Goal: Information Seeking & Learning: Find specific fact

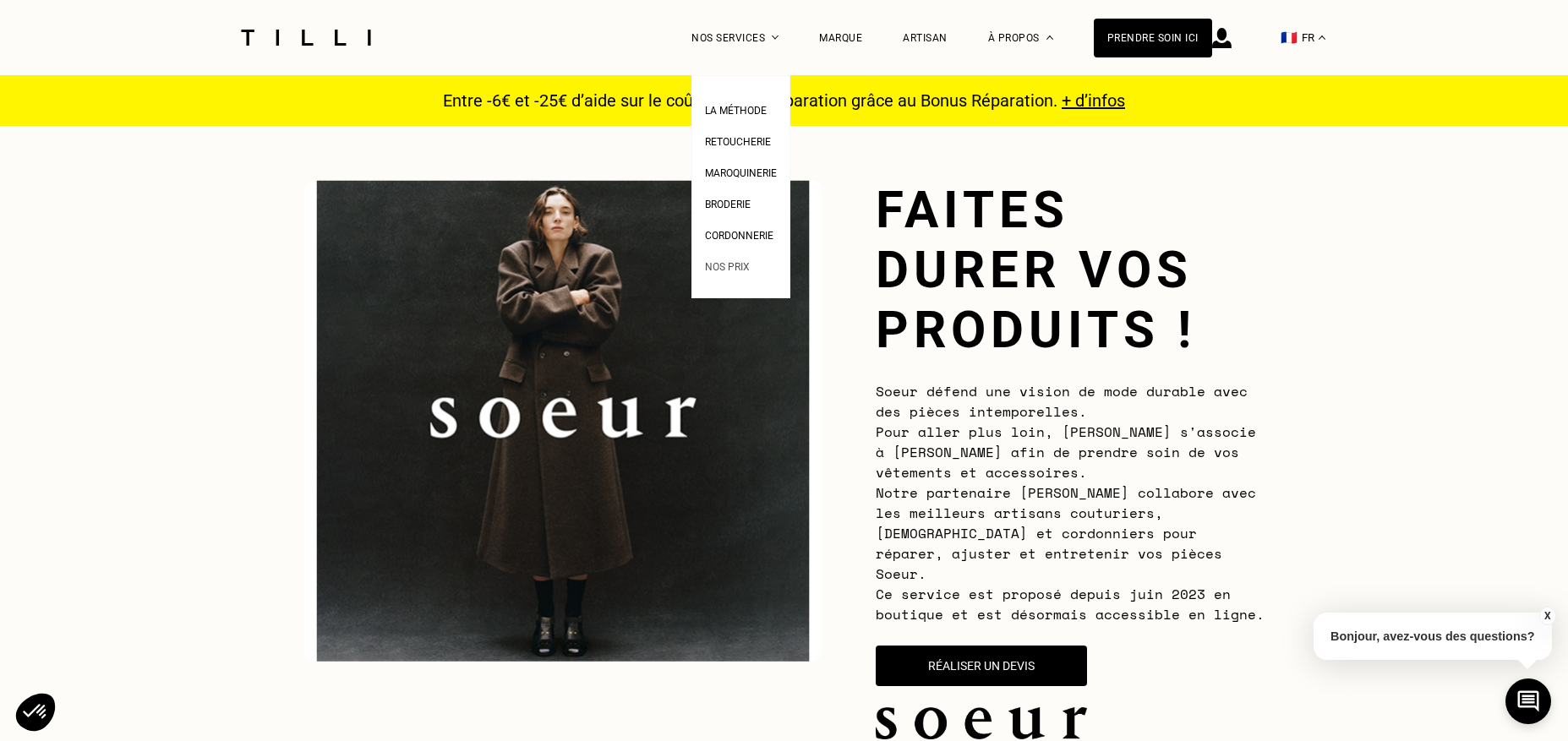
click at [730, 266] on span "Nos prix" at bounding box center [727, 266] width 45 height 12
select select "FR"
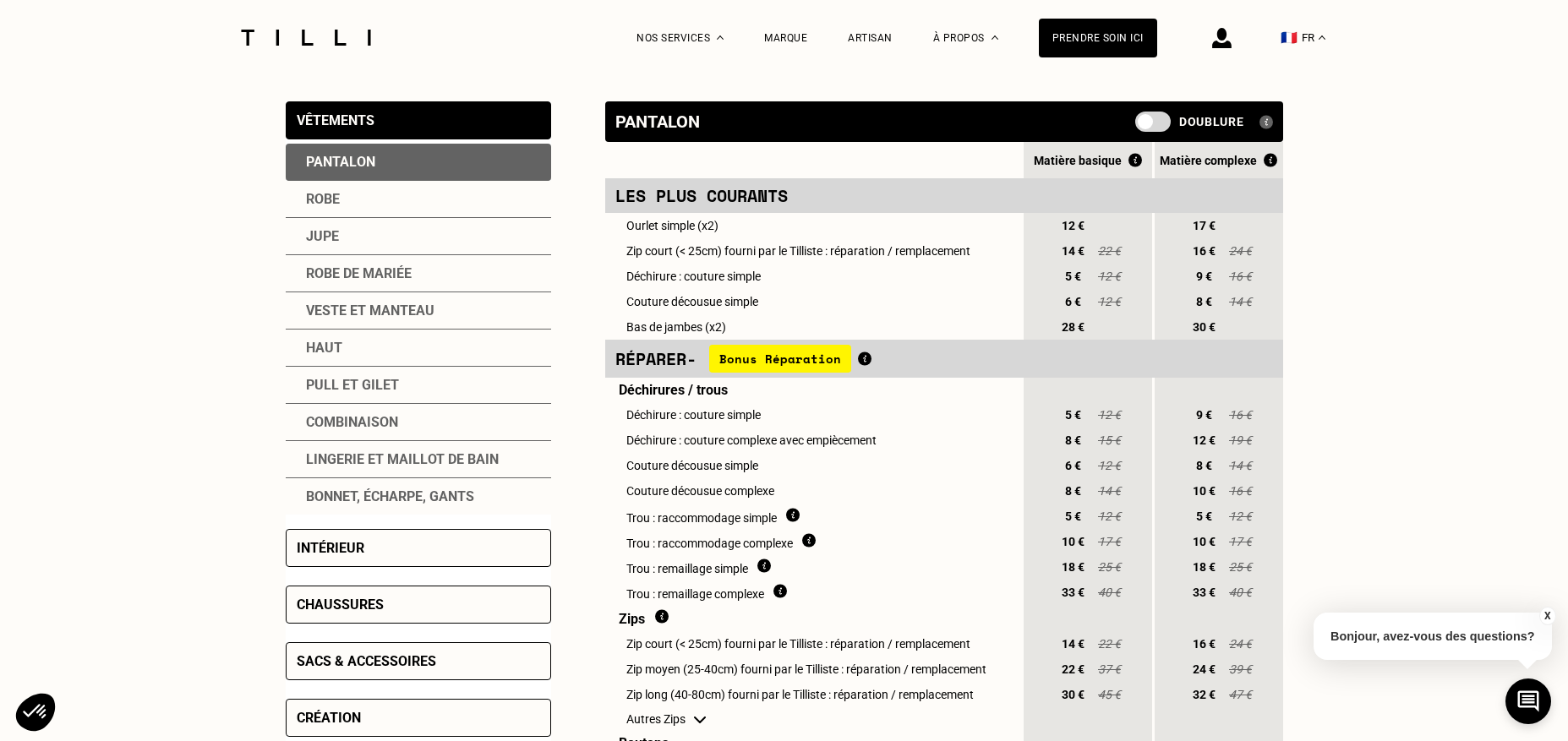
scroll to position [353, 0]
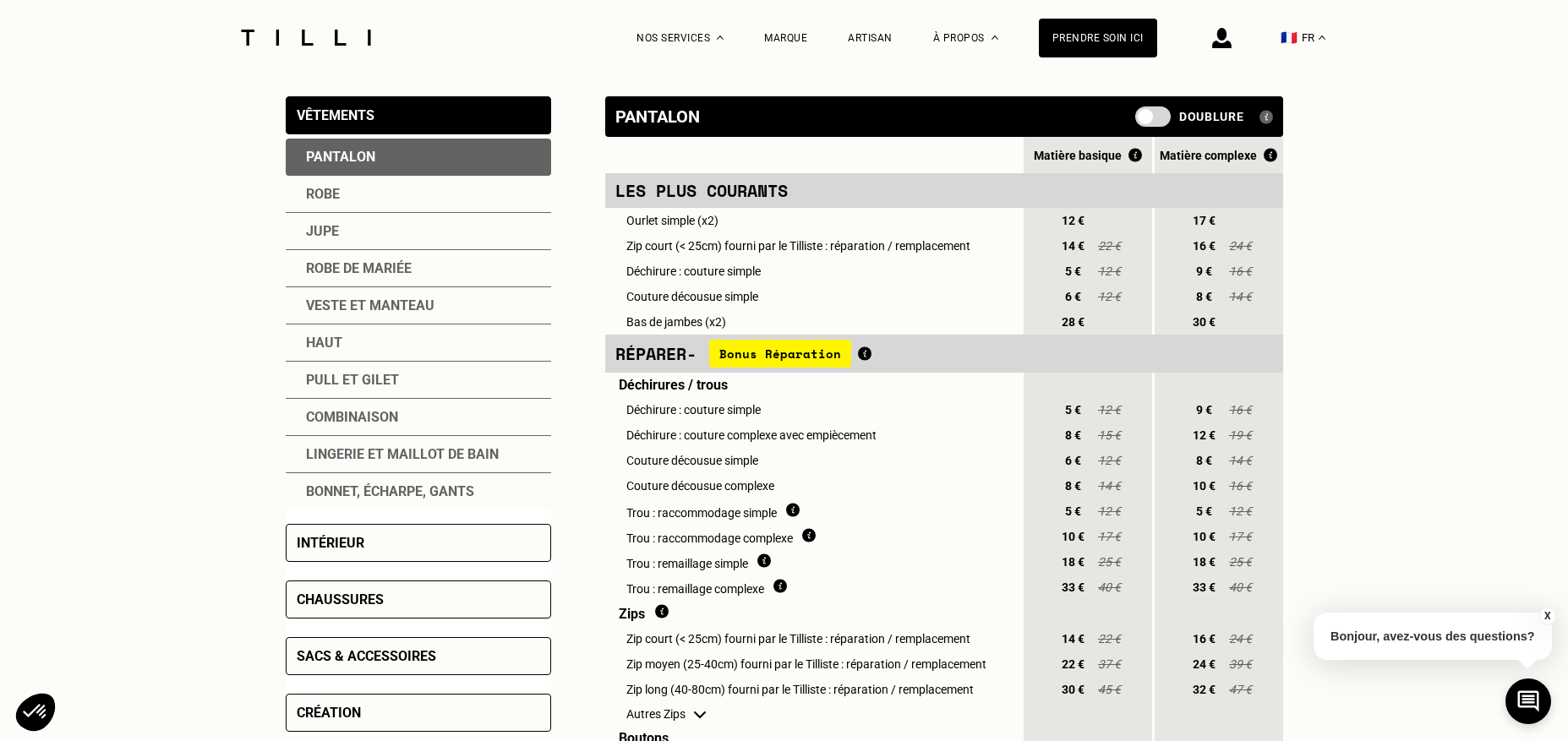
click at [354, 381] on div "Pull et gilet" at bounding box center [419, 381] width 266 height 37
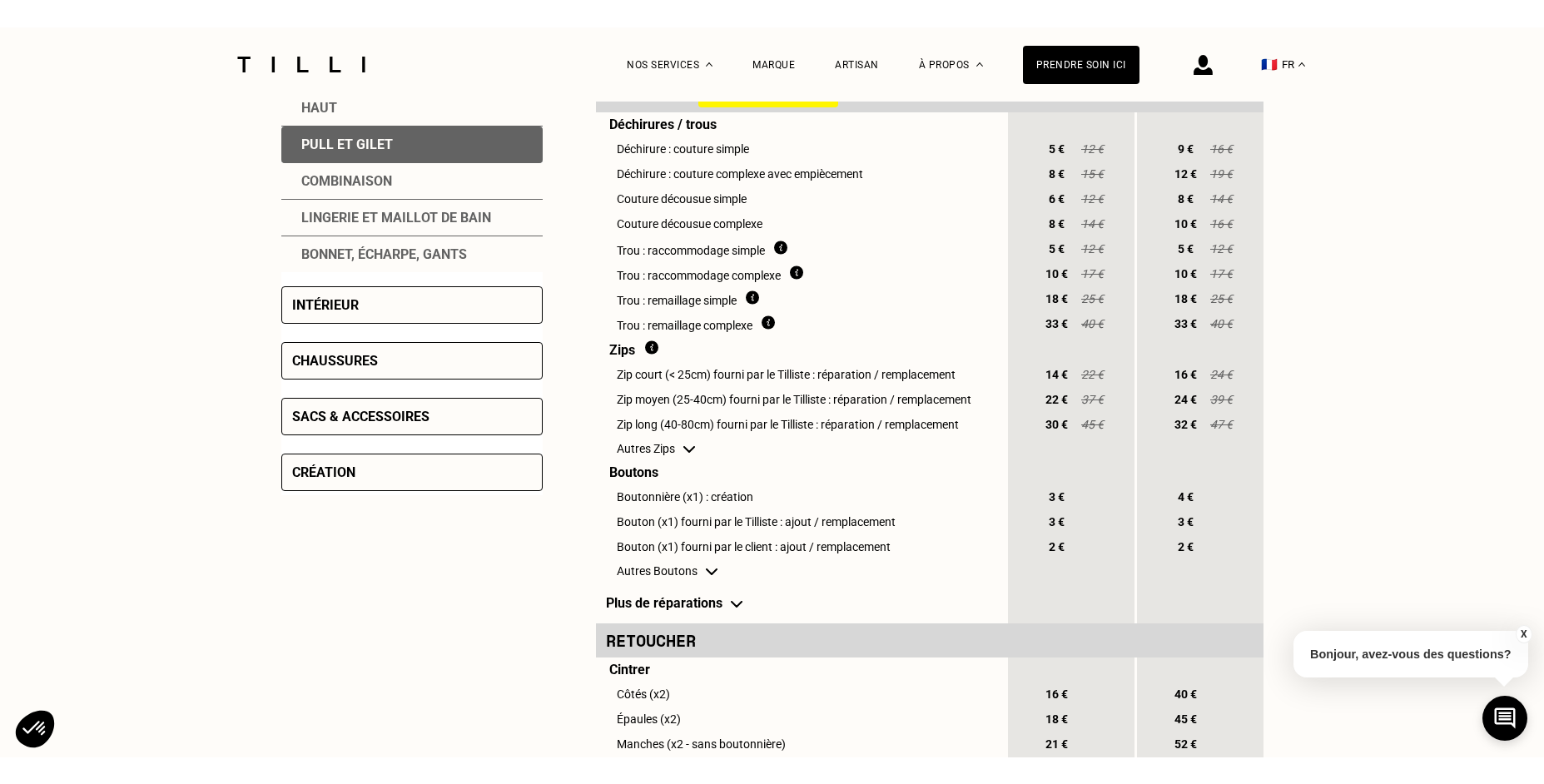
scroll to position [614, 0]
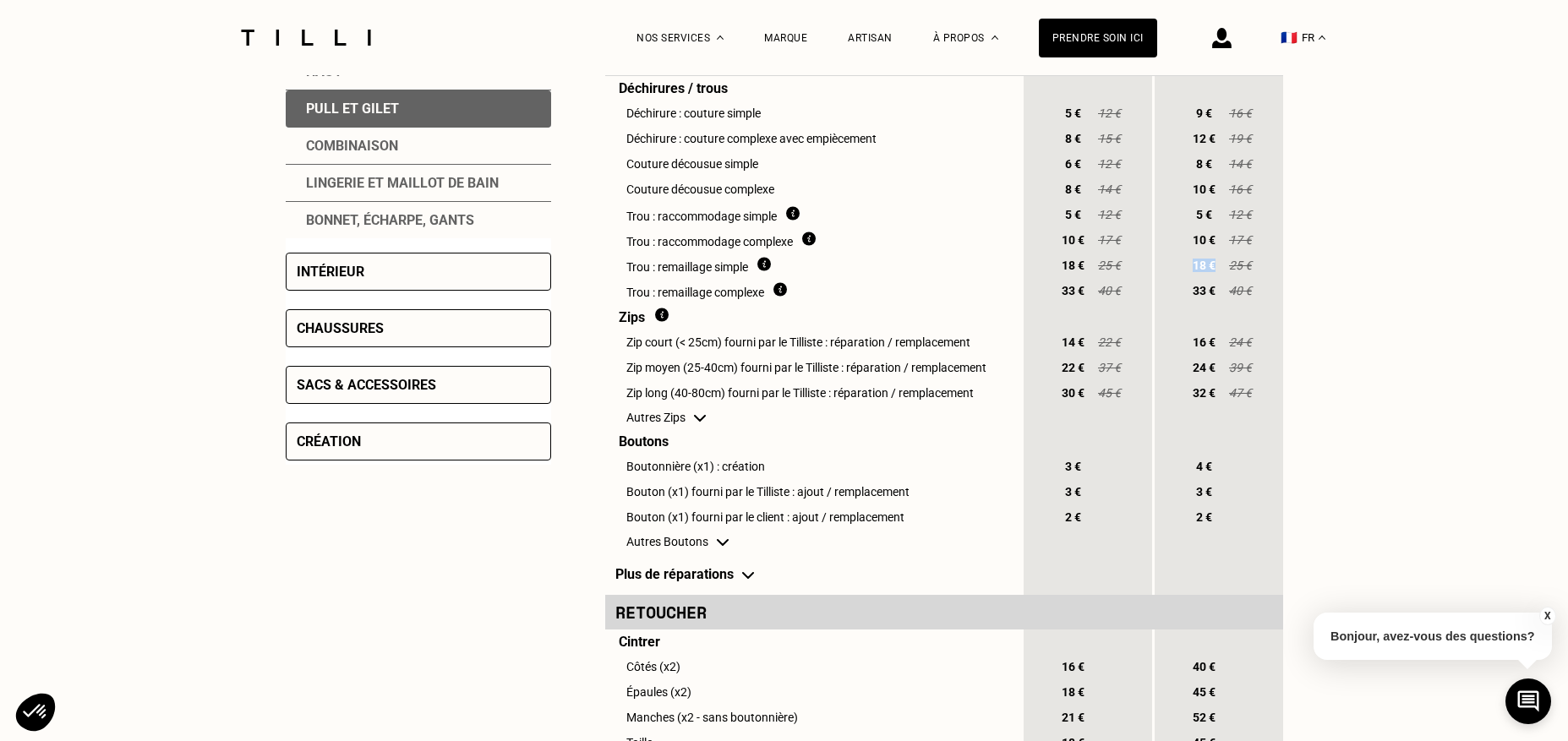
drag, startPoint x: 1193, startPoint y: 268, endPoint x: 1215, endPoint y: 269, distance: 22.0
click at [1215, 269] on span "18 €" at bounding box center [1204, 266] width 31 height 14
drag, startPoint x: 1193, startPoint y: 292, endPoint x: 1213, endPoint y: 294, distance: 20.1
click at [1213, 294] on span "33 €" at bounding box center [1204, 291] width 31 height 14
